Goal: Entertainment & Leisure: Consume media (video, audio)

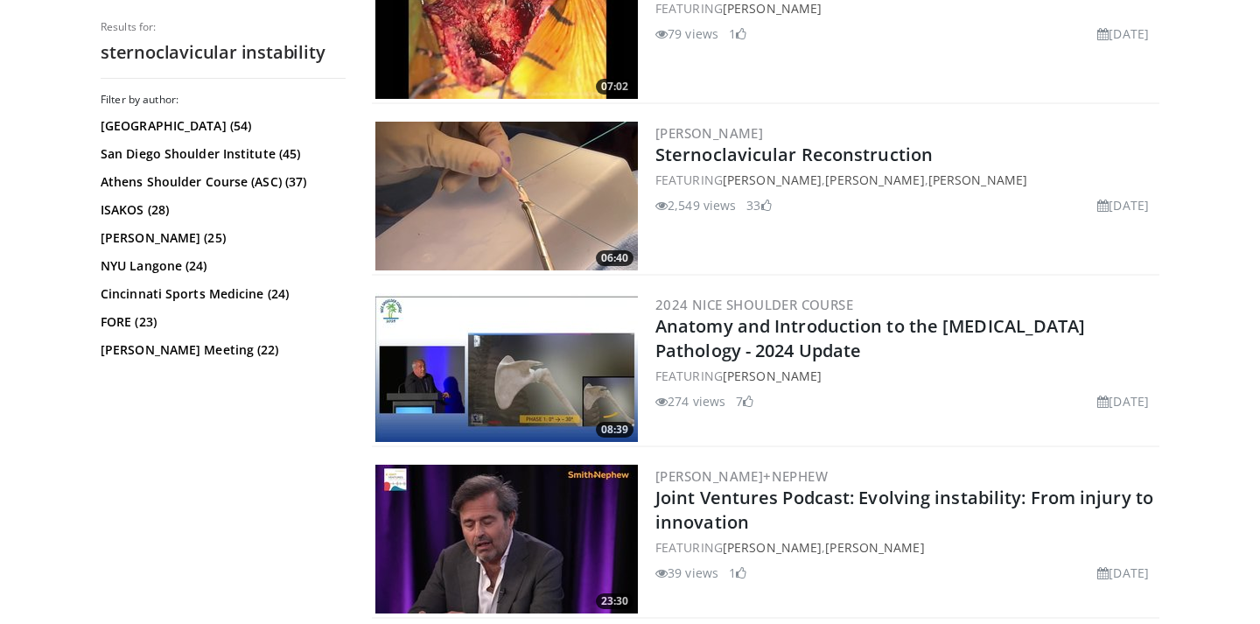
scroll to position [931, 0]
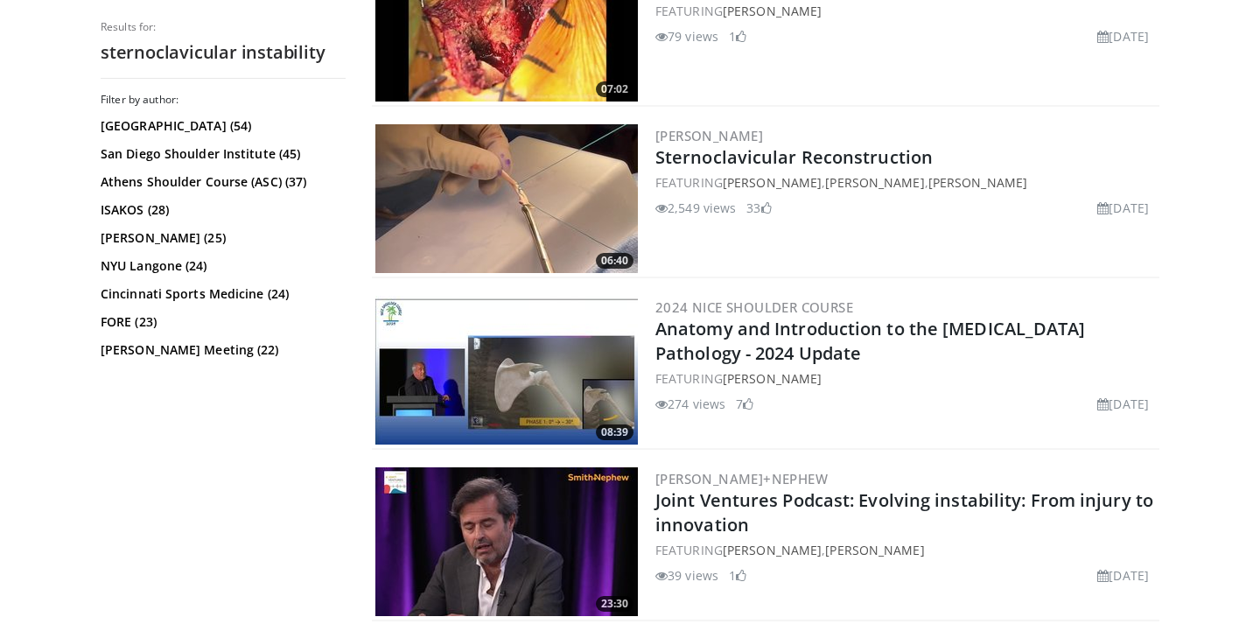
click at [534, 199] on img at bounding box center [506, 198] width 262 height 149
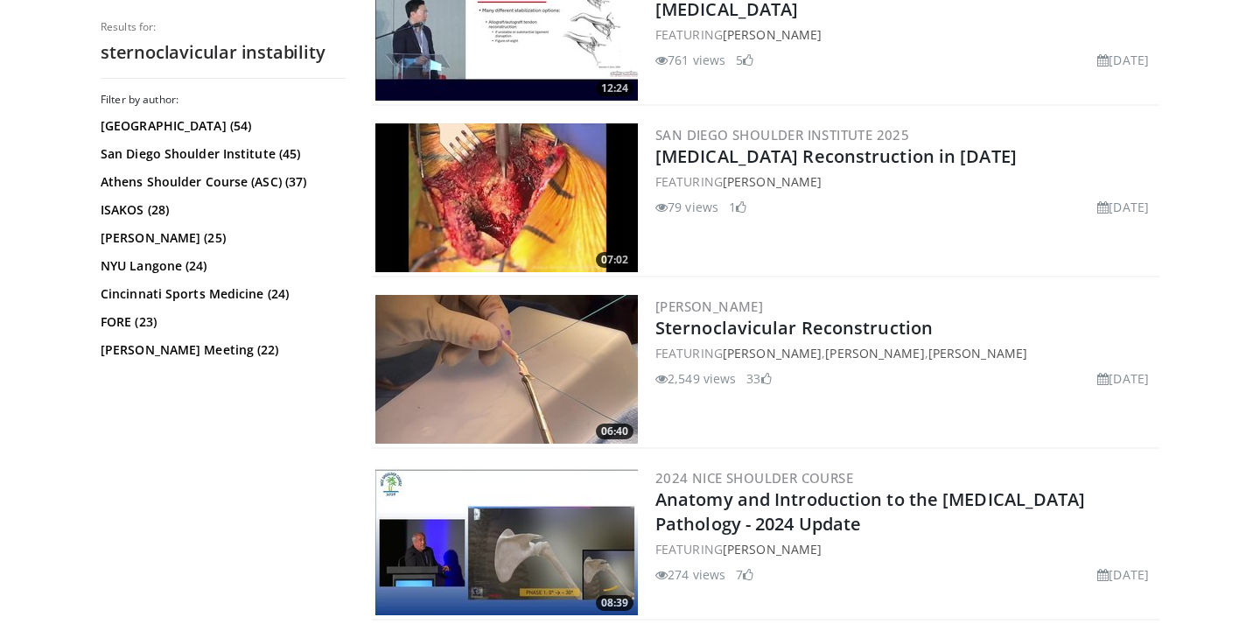
scroll to position [758, 0]
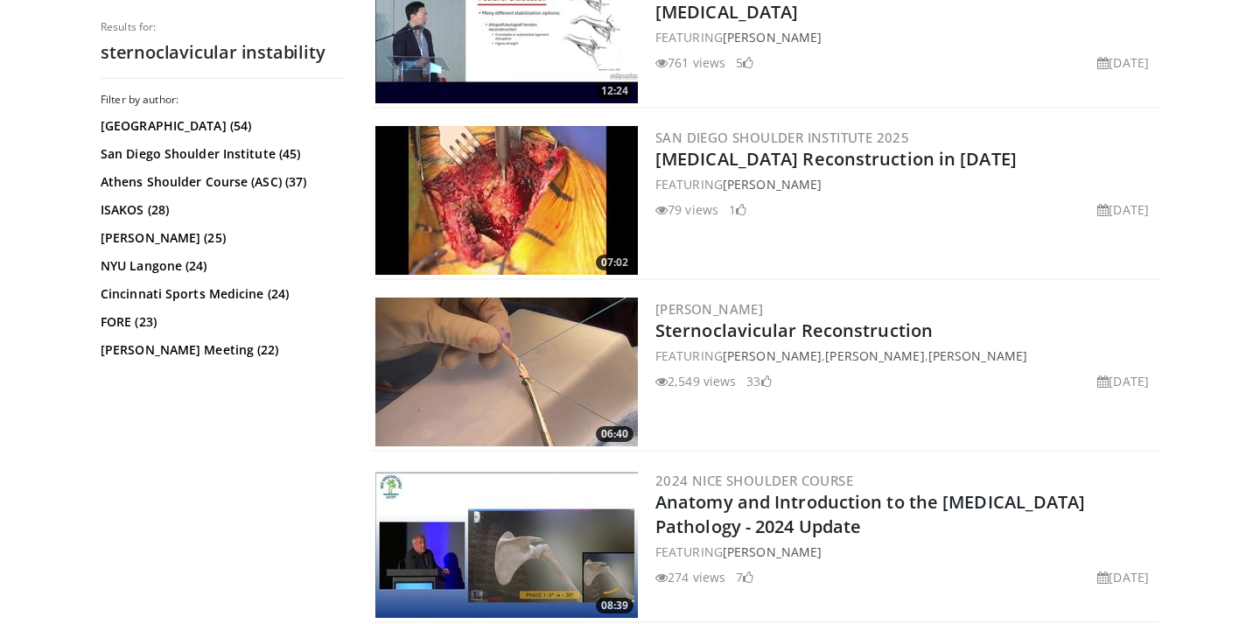
click at [493, 207] on img at bounding box center [506, 200] width 262 height 149
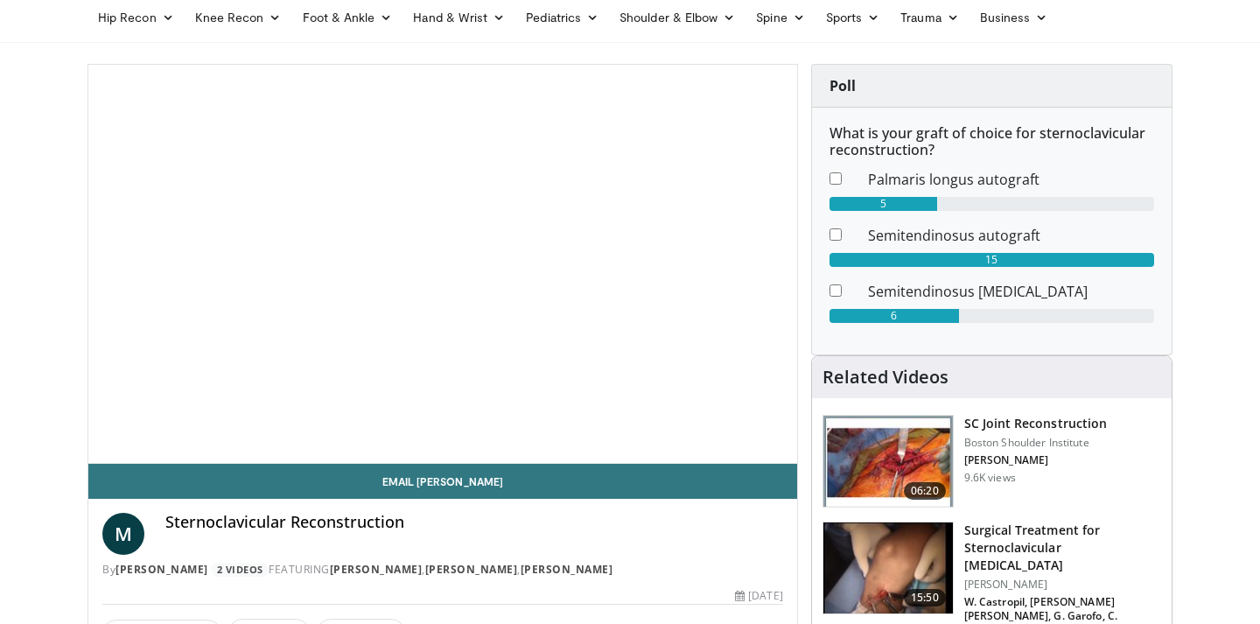
scroll to position [73, 0]
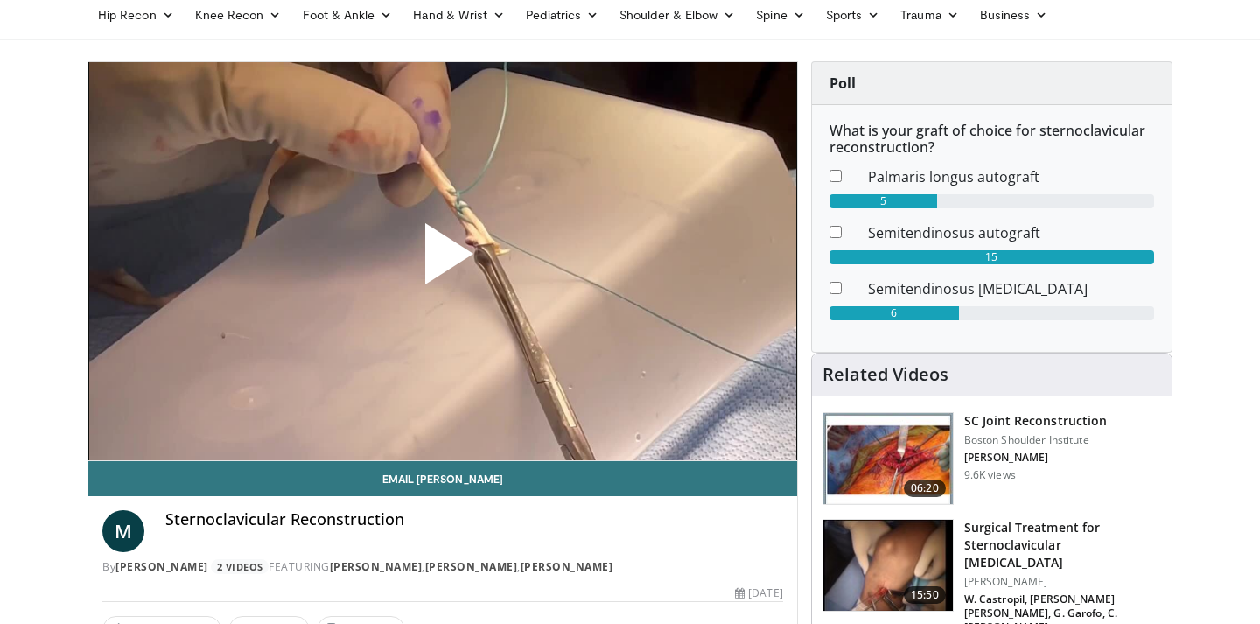
click at [443, 261] on span "Video Player" at bounding box center [443, 261] width 0 height 0
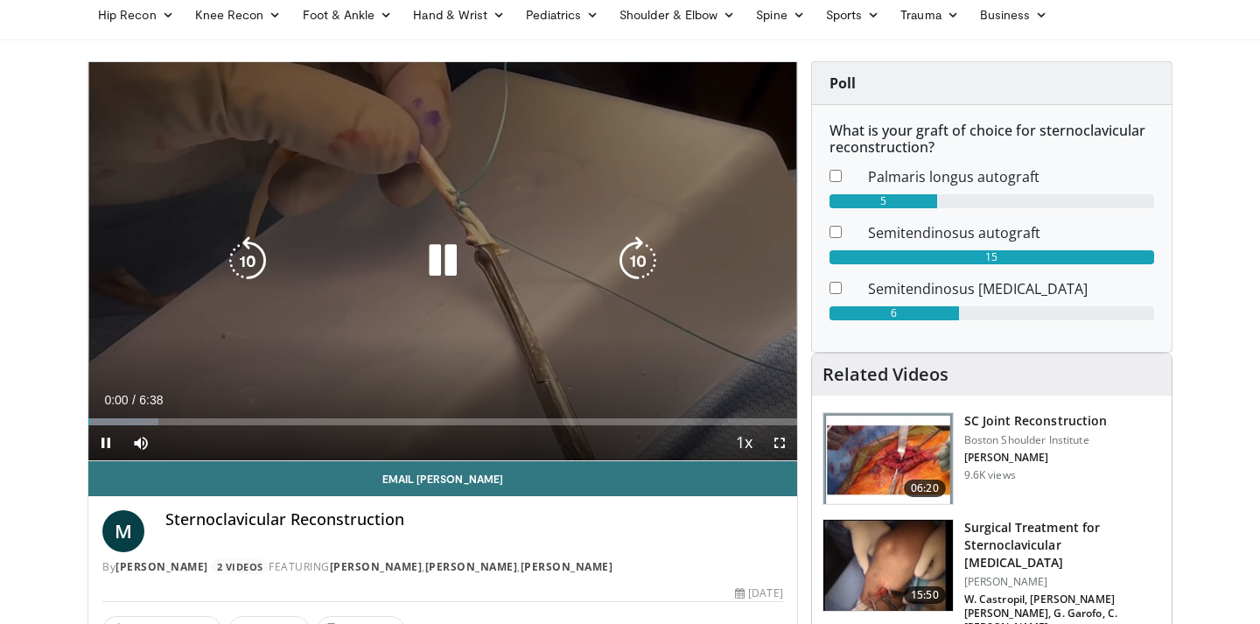
scroll to position [0, 0]
click at [432, 255] on icon "Video Player" at bounding box center [442, 260] width 49 height 49
click at [433, 250] on icon "Video Player" at bounding box center [442, 260] width 49 height 49
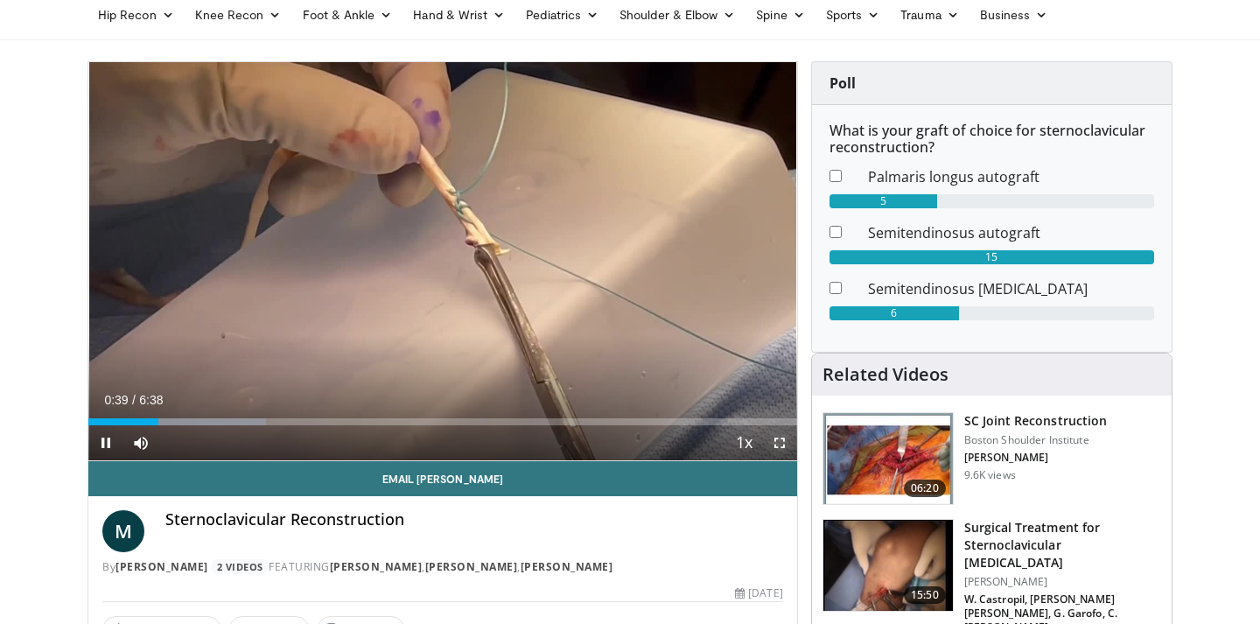
click at [789, 449] on span "Video Player" at bounding box center [779, 442] width 35 height 35
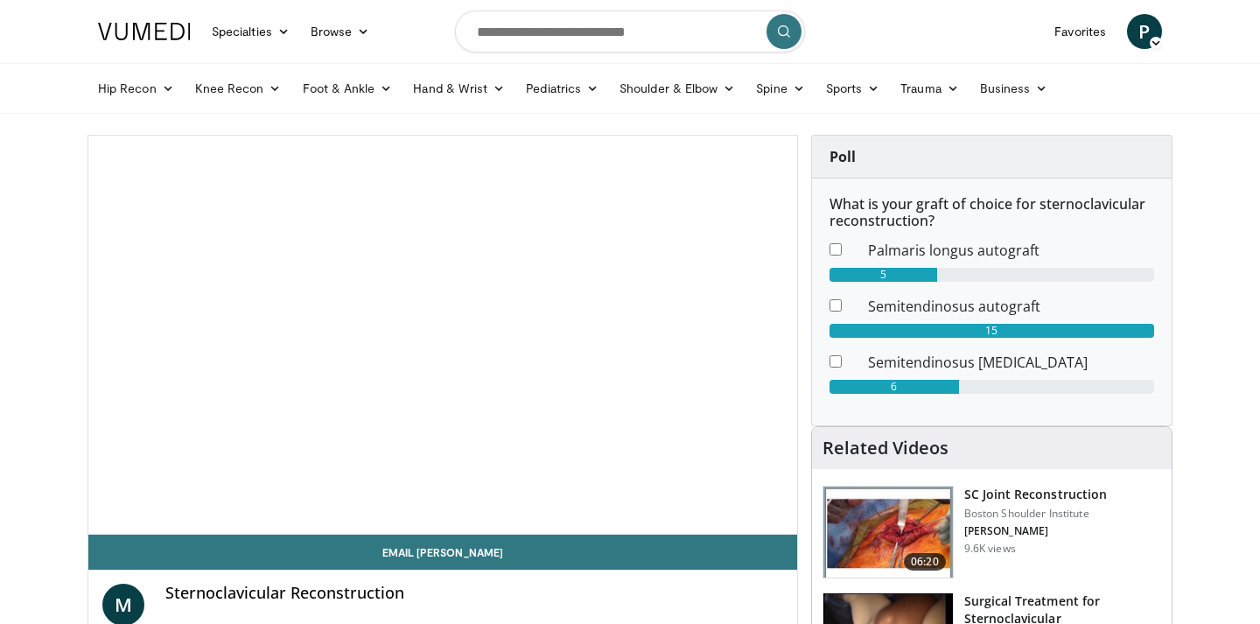
scroll to position [124, 0]
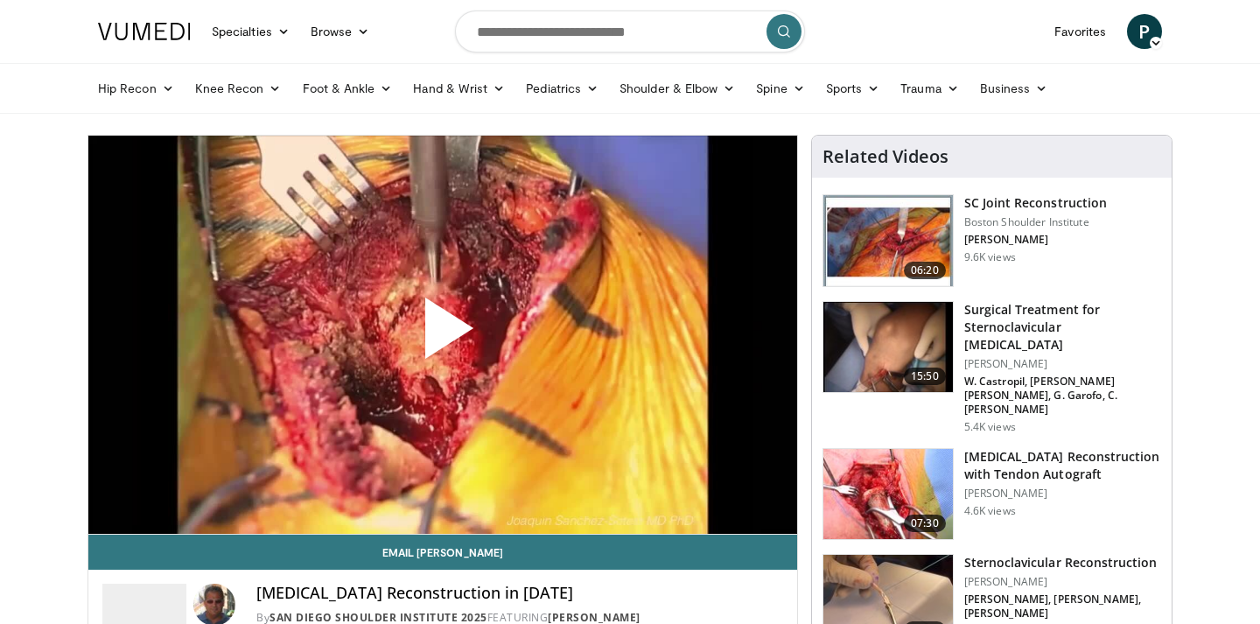
click at [443, 335] on span "Video Player" at bounding box center [443, 335] width 0 height 0
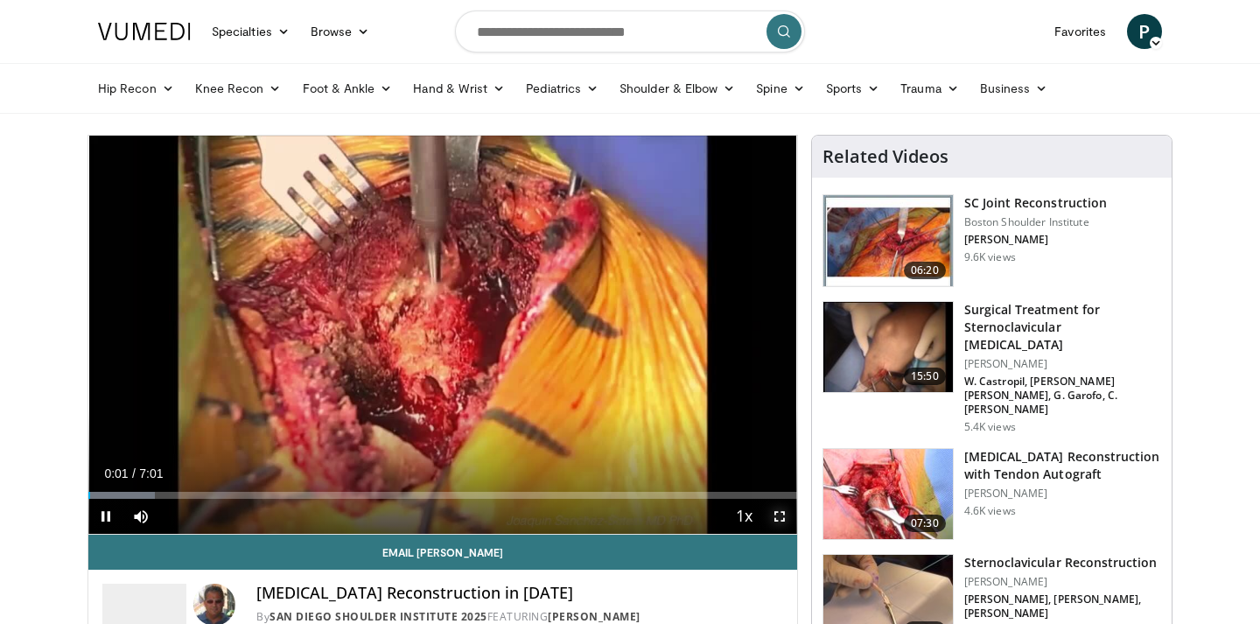
click at [777, 519] on span "Video Player" at bounding box center [779, 516] width 35 height 35
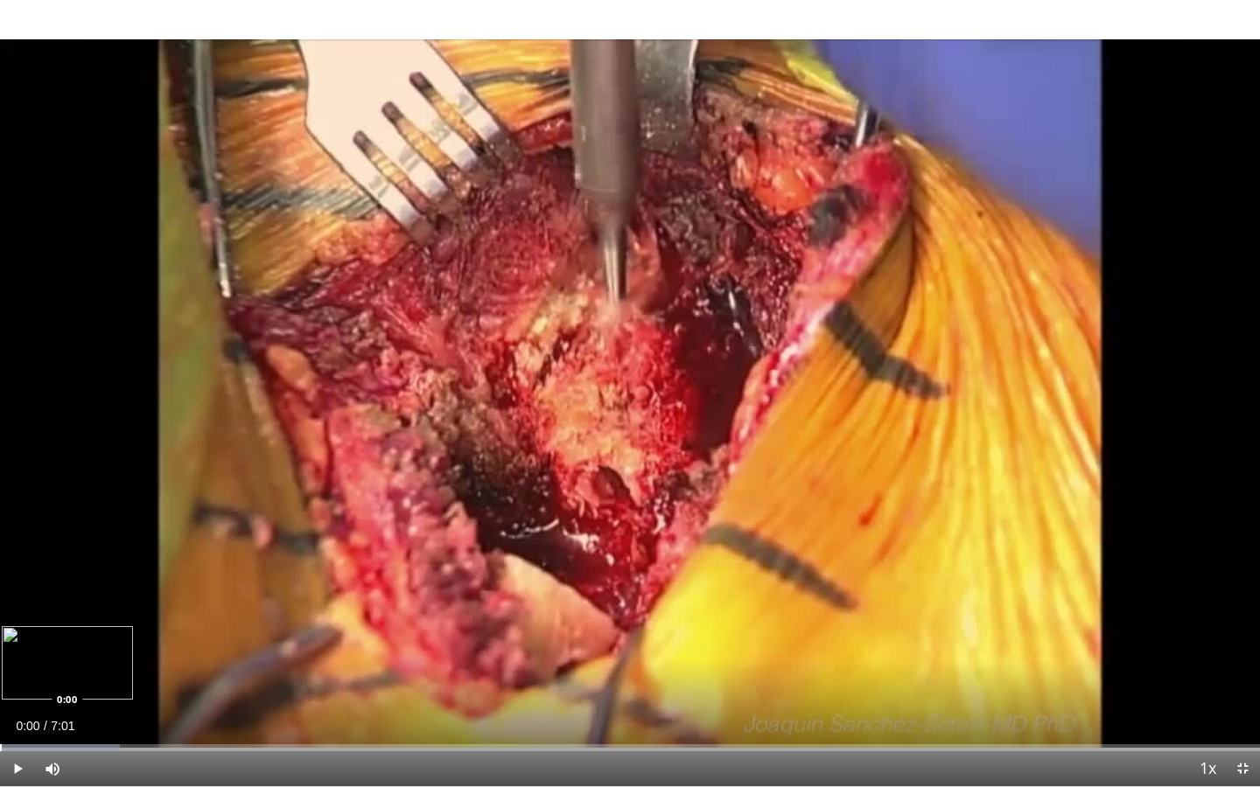
drag, startPoint x: 17, startPoint y: 749, endPoint x: 0, endPoint y: 749, distance: 17.5
click at [0, 623] on div "Loaded : 9.51% 0:00 0:00" at bounding box center [630, 747] width 1260 height 7
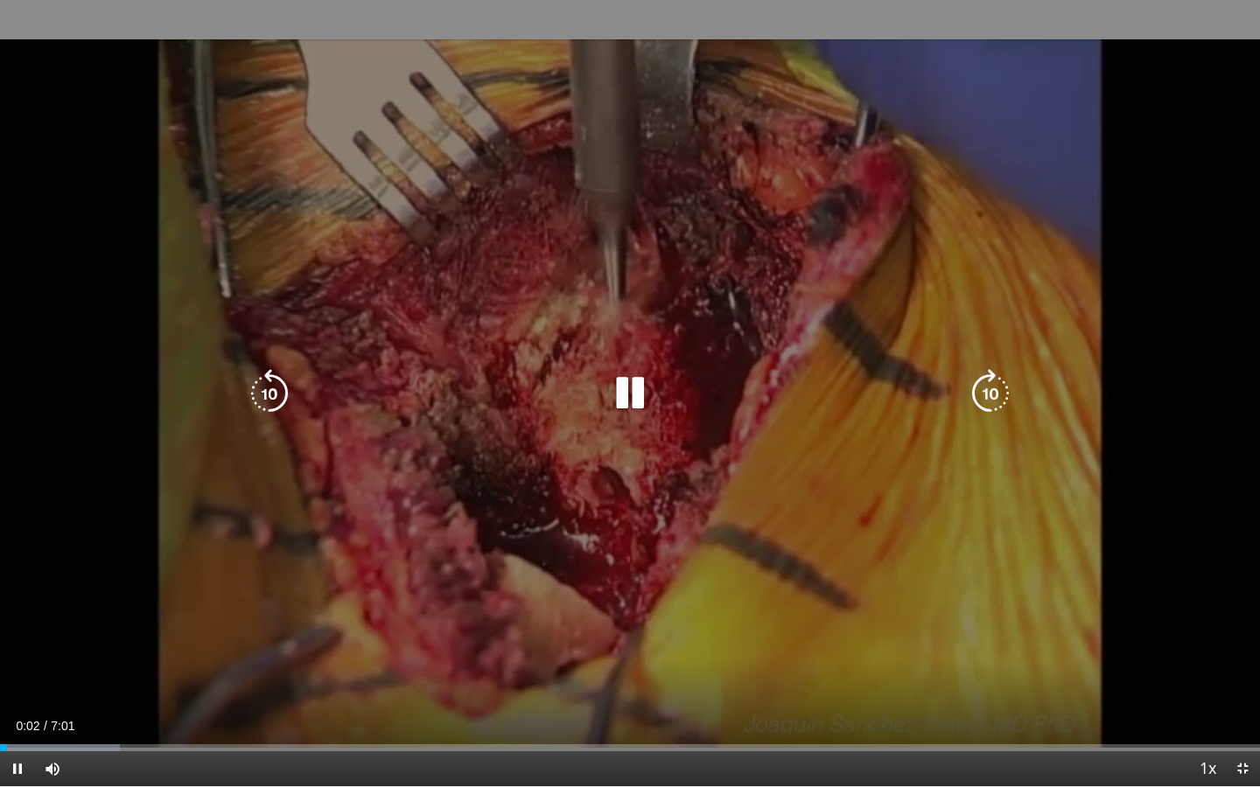
click at [645, 404] on icon "Video Player" at bounding box center [629, 393] width 49 height 49
click at [313, 402] on div "Video Player" at bounding box center [630, 393] width 756 height 35
click at [276, 402] on icon "Video Player" at bounding box center [269, 393] width 49 height 49
click at [628, 386] on icon "Video Player" at bounding box center [629, 393] width 49 height 49
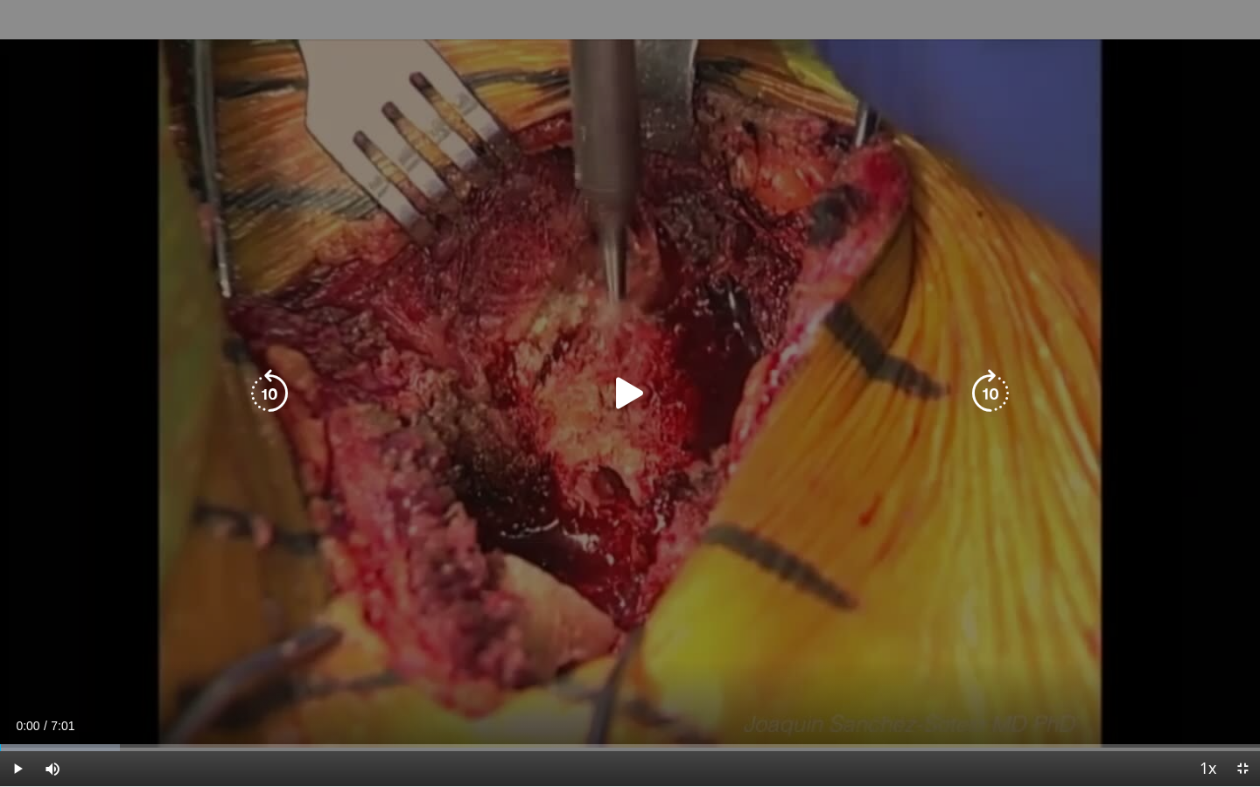
click at [628, 386] on icon "Video Player" at bounding box center [629, 393] width 49 height 49
click at [0, 0] on icon "Video Player" at bounding box center [0, 0] width 0 height 0
click at [628, 386] on icon "Video Player" at bounding box center [629, 393] width 49 height 49
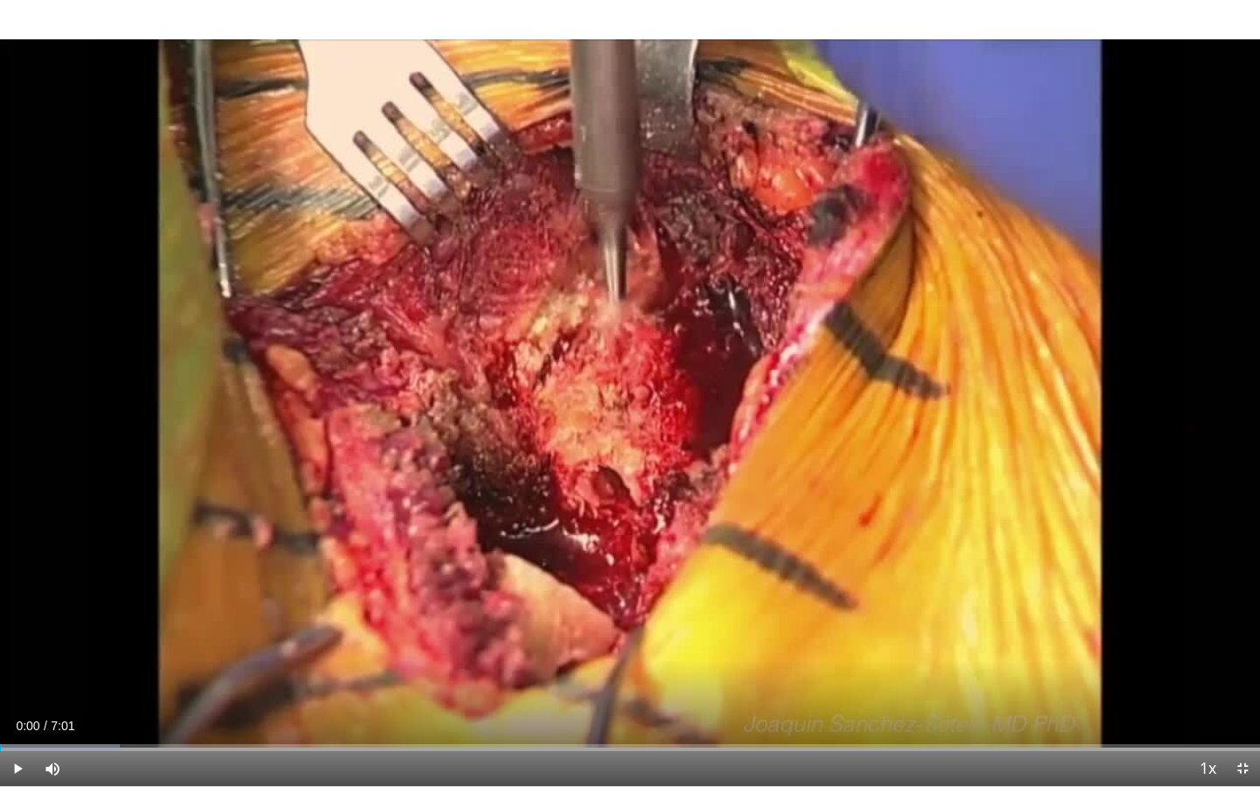
click at [628, 386] on div "10 seconds Tap to unmute" at bounding box center [630, 393] width 1260 height 786
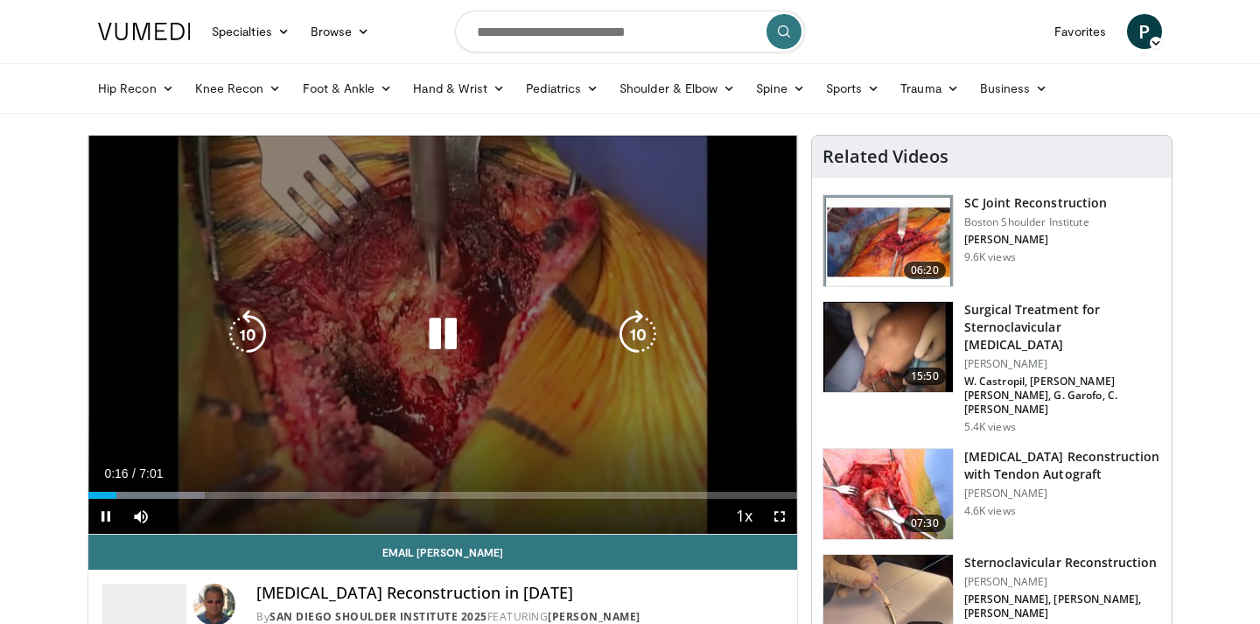
click at [432, 332] on icon "Video Player" at bounding box center [442, 334] width 49 height 49
